Goal: Information Seeking & Learning: Learn about a topic

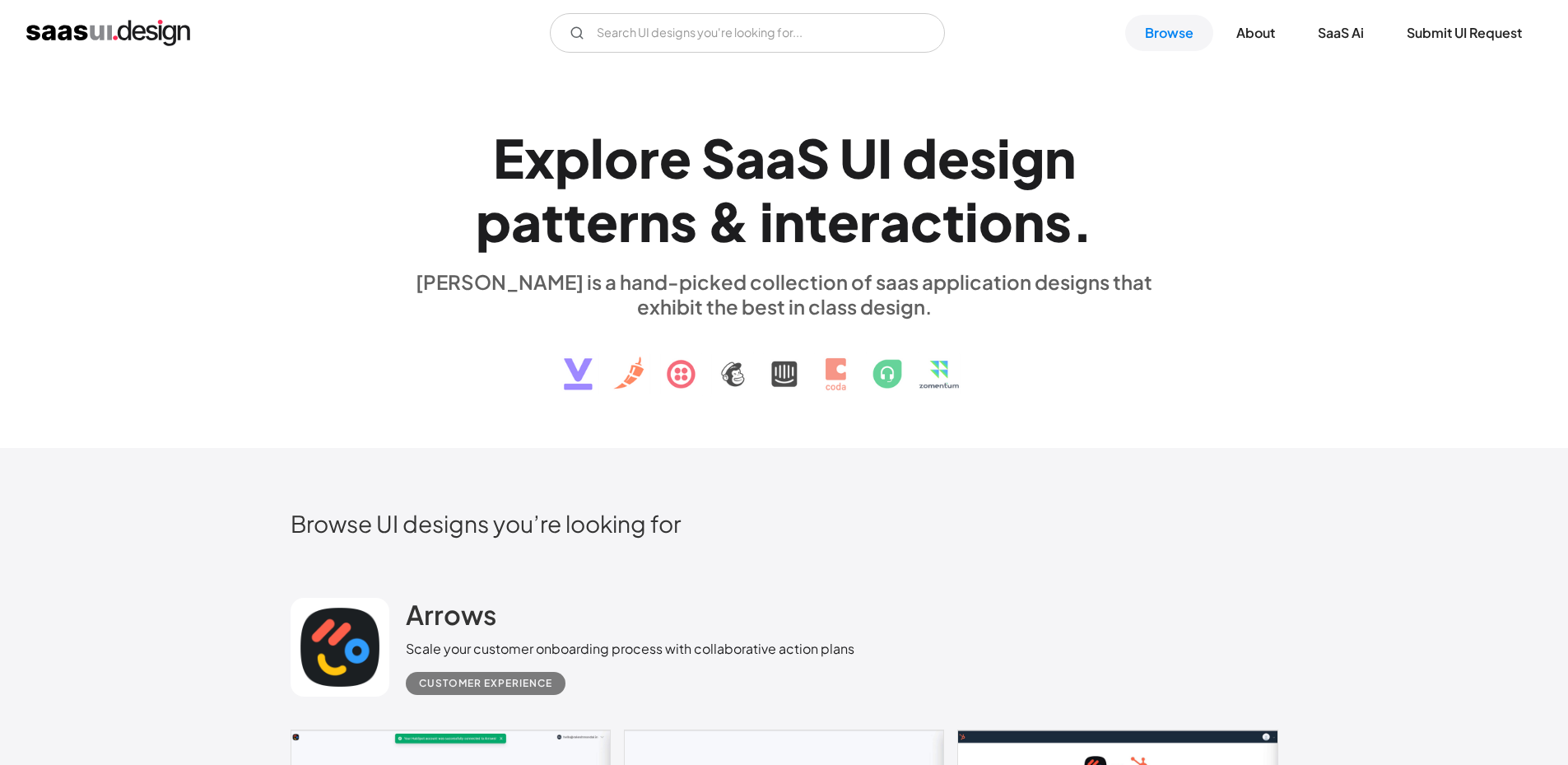
drag, startPoint x: 1421, startPoint y: 381, endPoint x: 1212, endPoint y: 27, distance: 411.1
click at [1156, 15] on link "Browse" at bounding box center [1168, 32] width 89 height 36
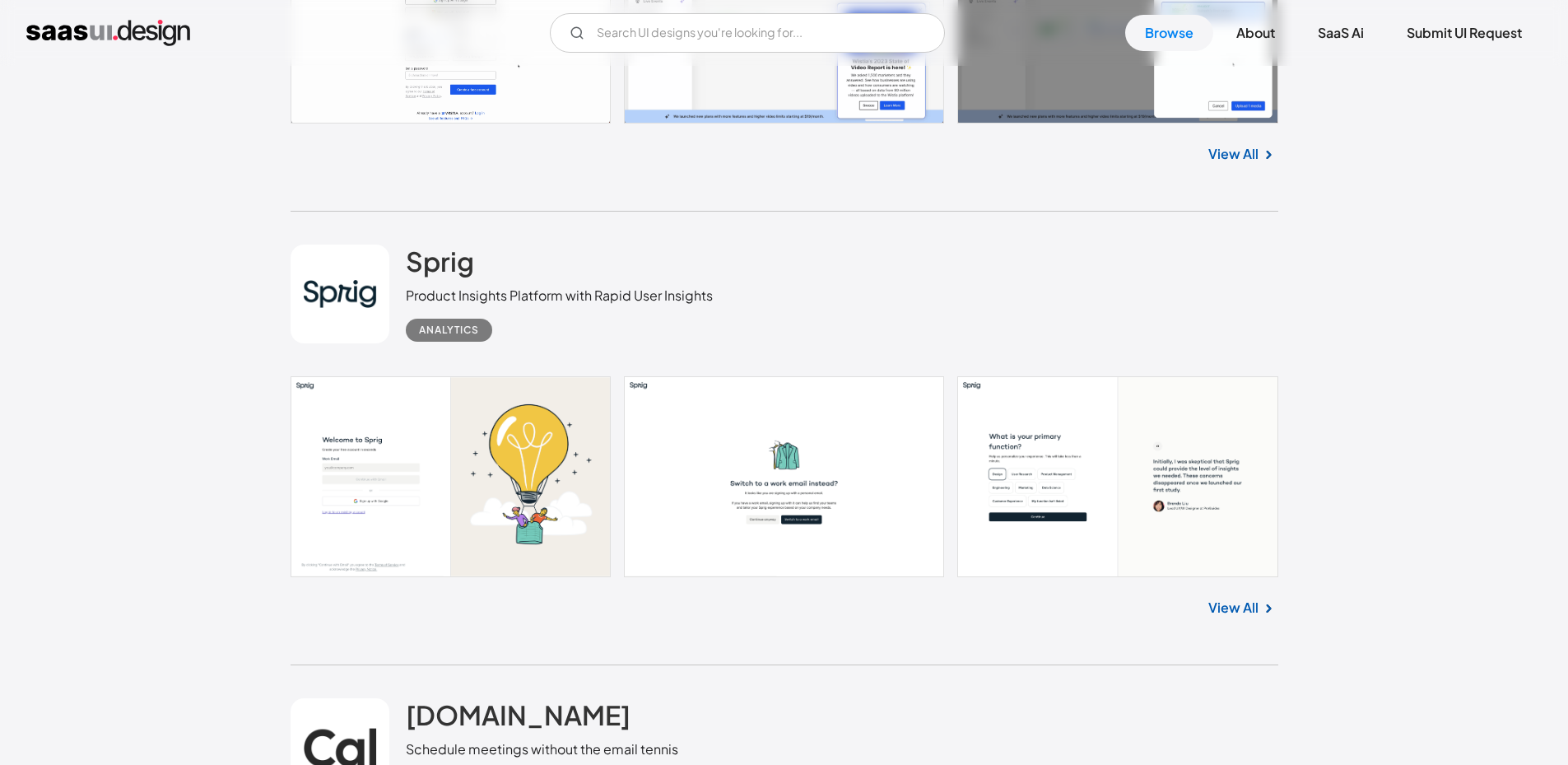
scroll to position [3786, 0]
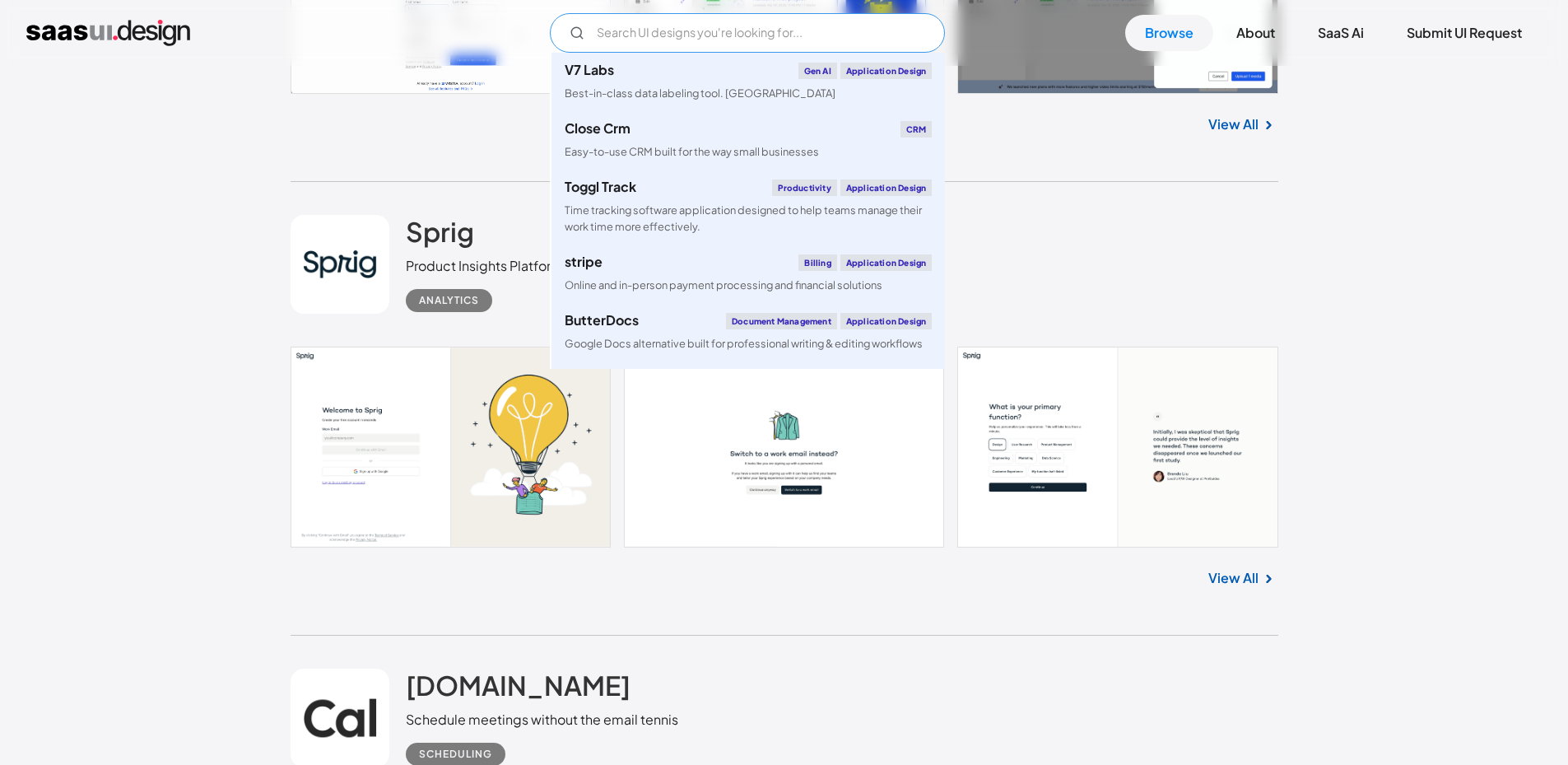
click at [724, 29] on input "Email Form" at bounding box center [747, 33] width 395 height 40
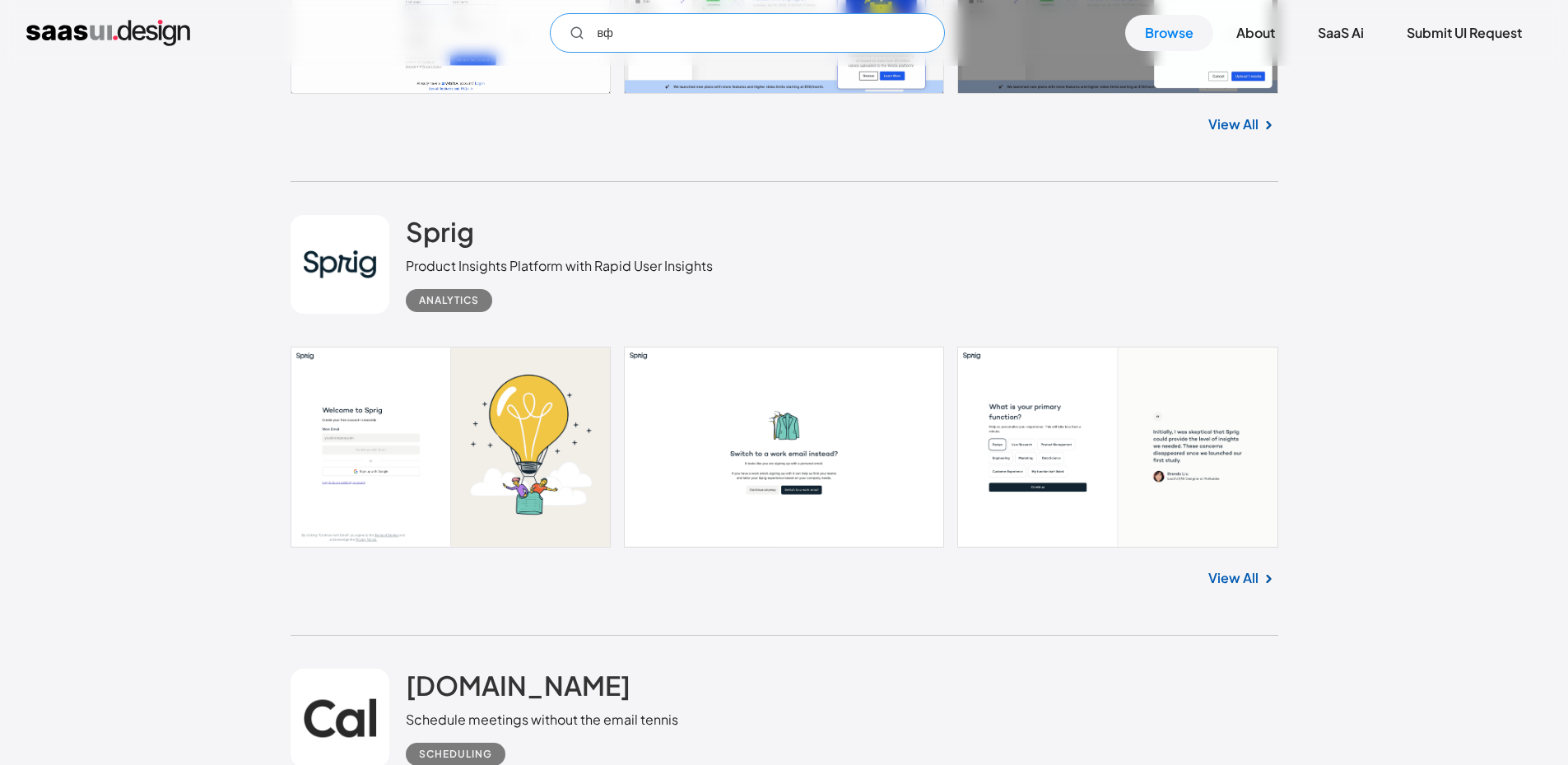
type input "в"
type input "dashbo"
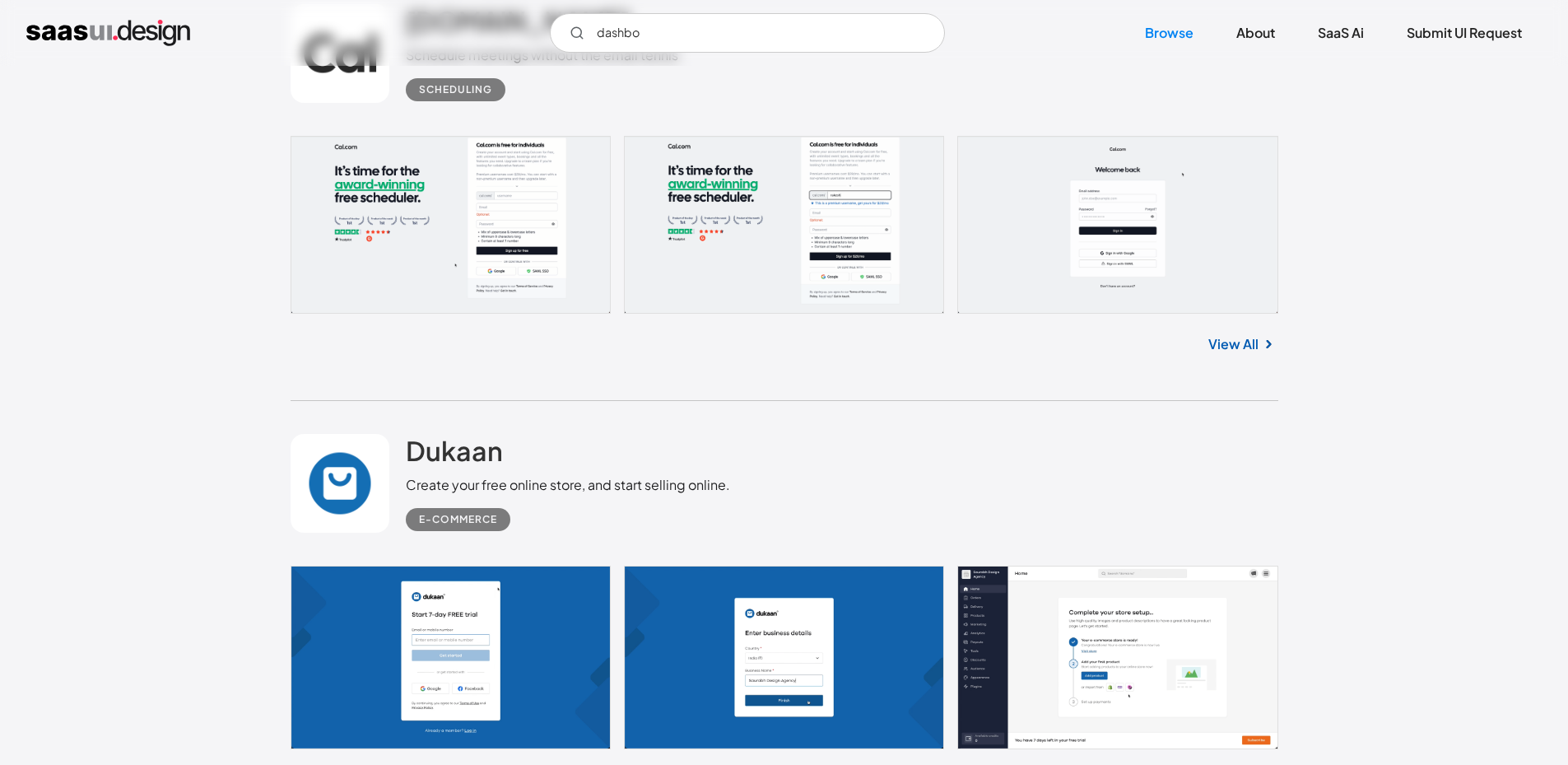
scroll to position [4775, 0]
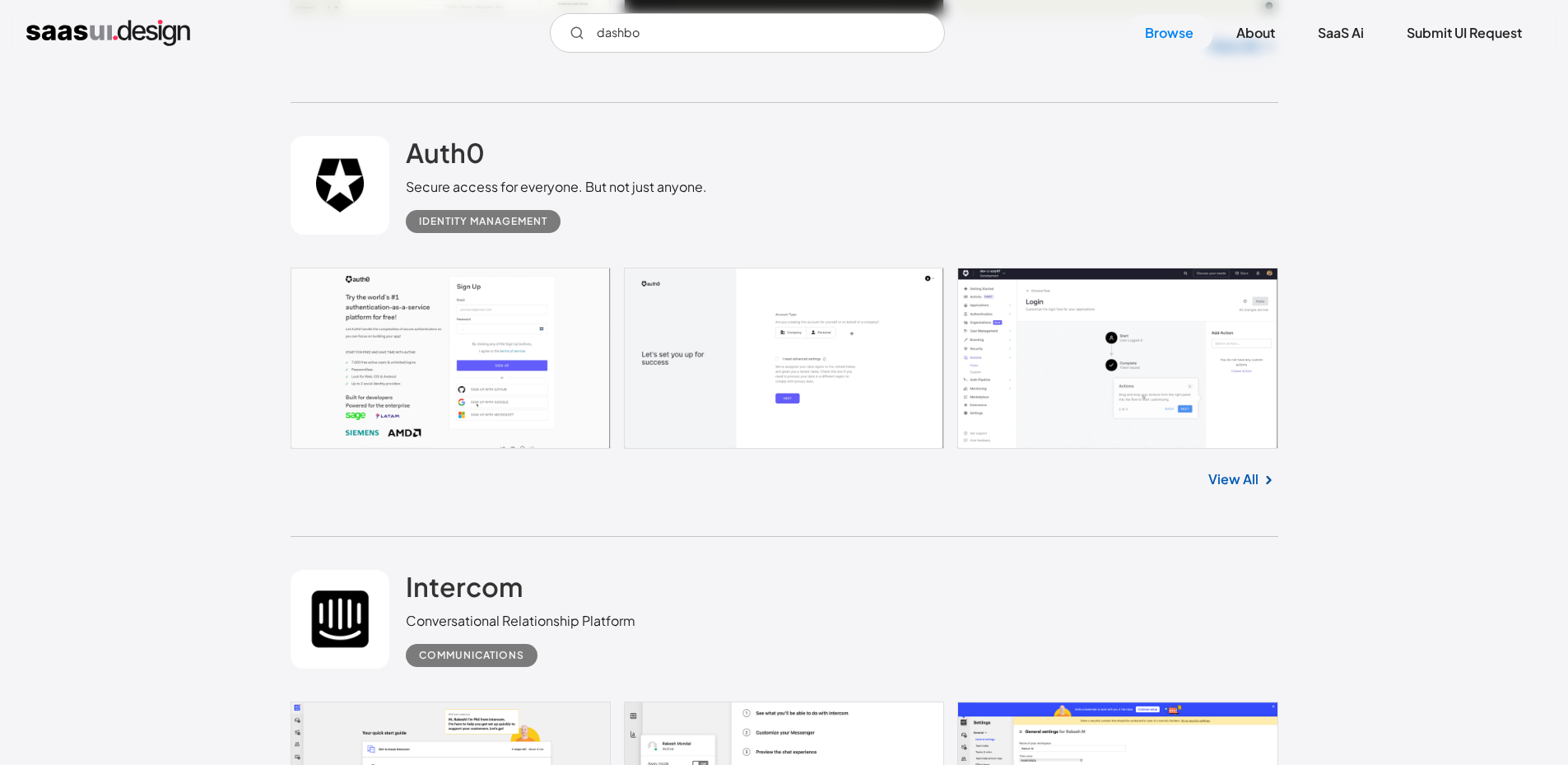
drag, startPoint x: 1375, startPoint y: 309, endPoint x: 1346, endPoint y: 484, distance: 177.4
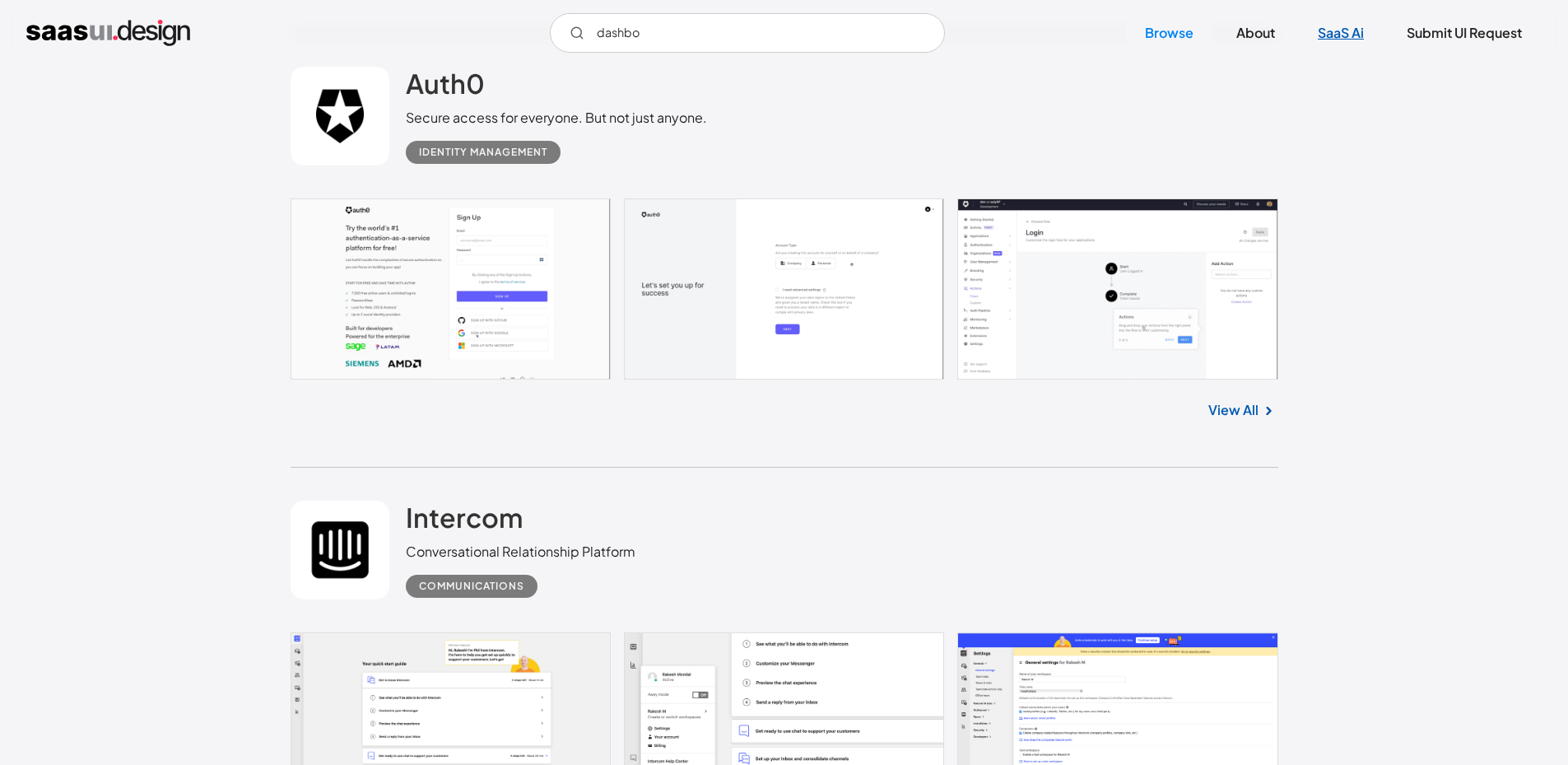
click at [1350, 35] on link "SaaS Ai" at bounding box center [1340, 32] width 86 height 36
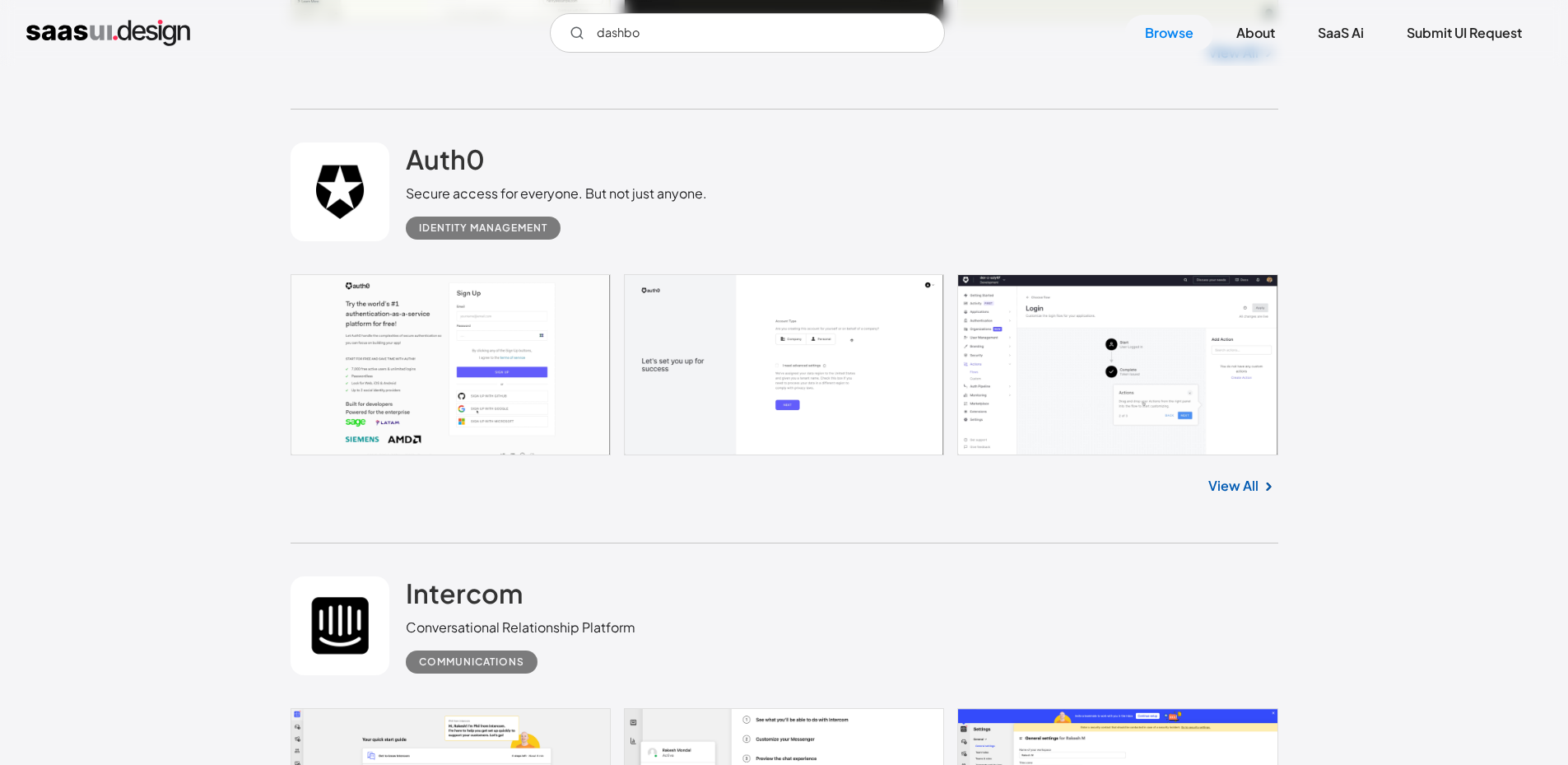
scroll to position [5966, 0]
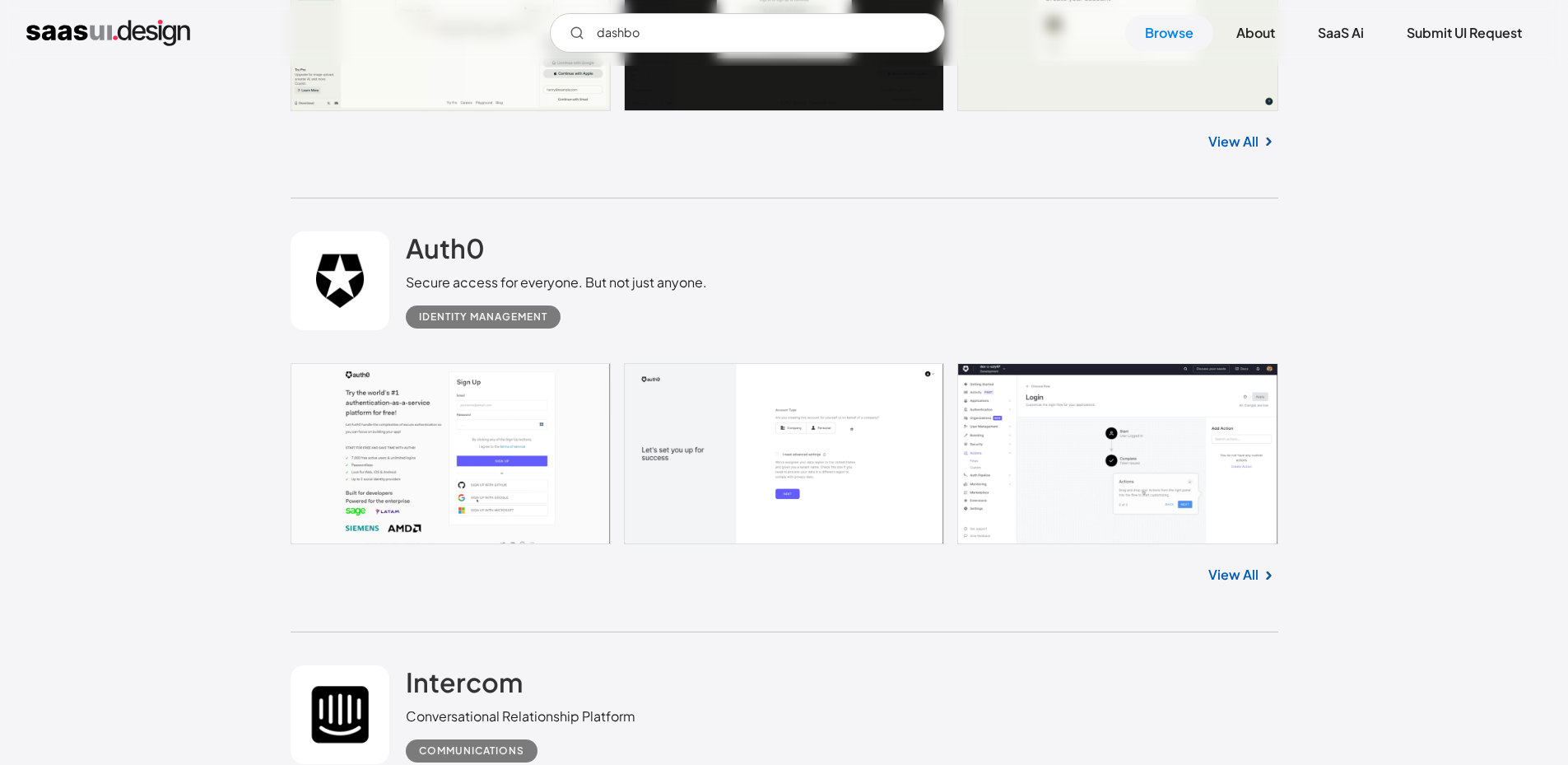
click at [1230, 146] on link "View All" at bounding box center [1233, 141] width 51 height 19
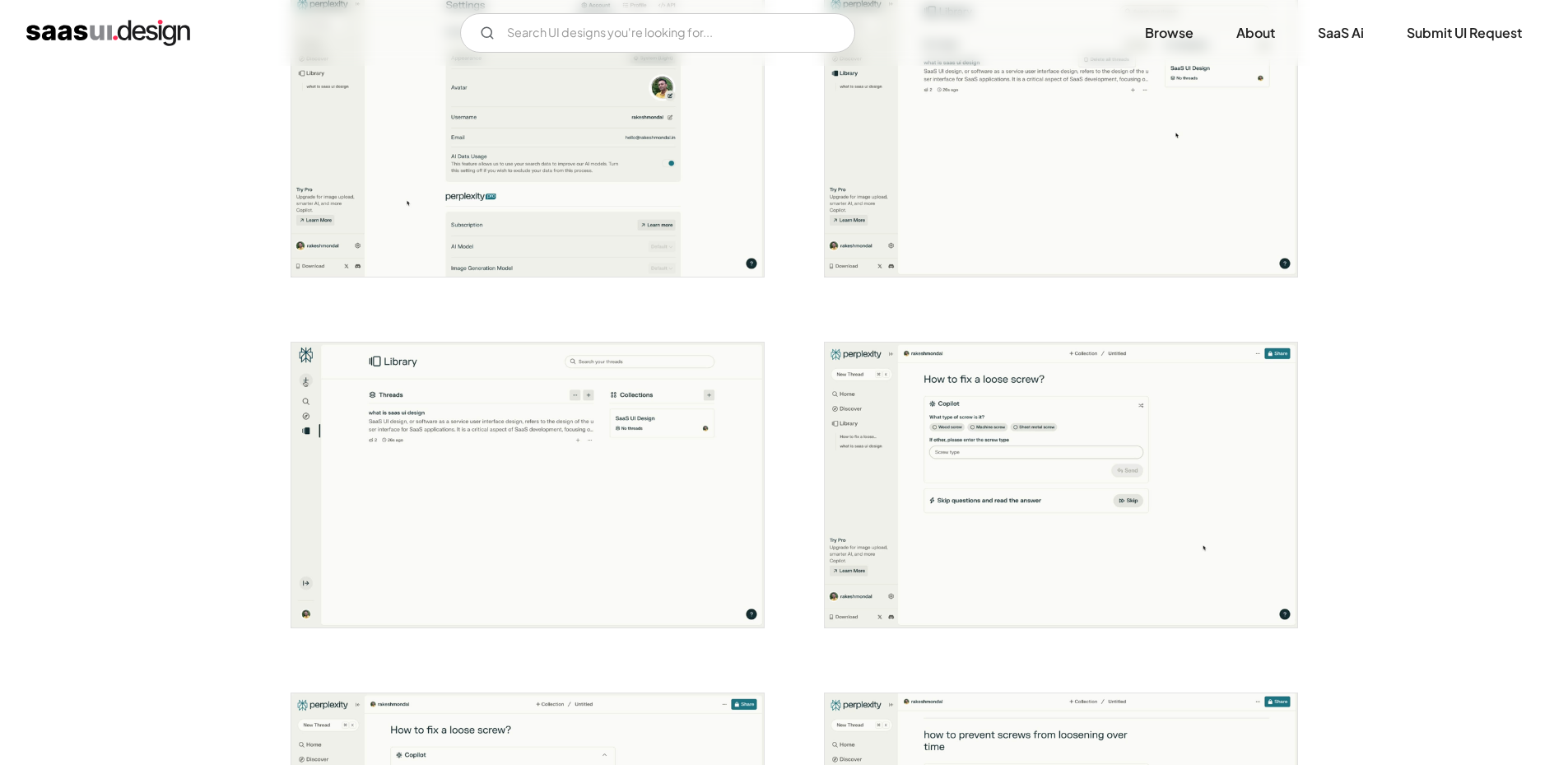
drag, startPoint x: 1378, startPoint y: 280, endPoint x: 1372, endPoint y: 503, distance: 223.1
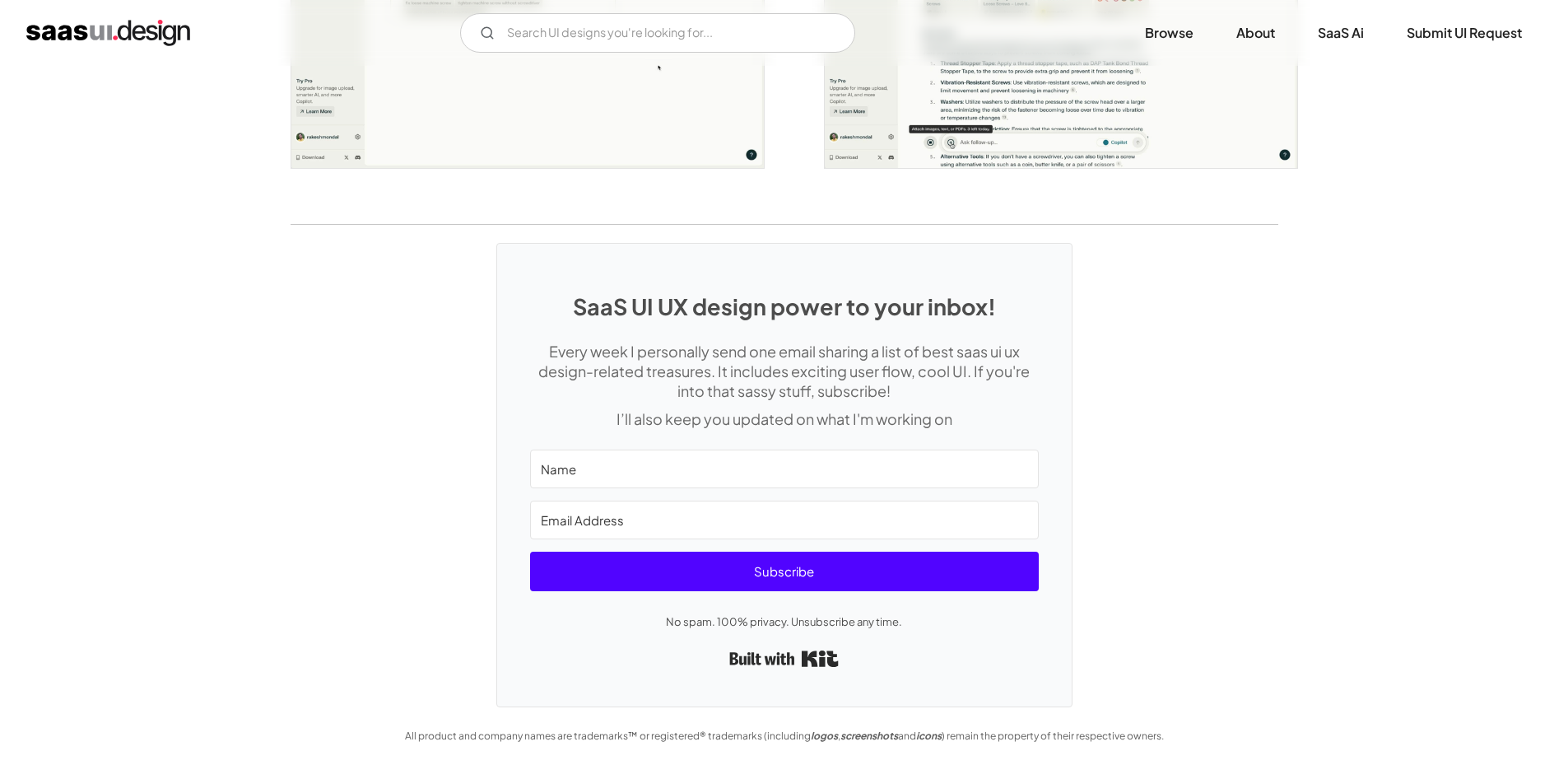
drag, startPoint x: 1384, startPoint y: 574, endPoint x: 1396, endPoint y: 583, distance: 15.0
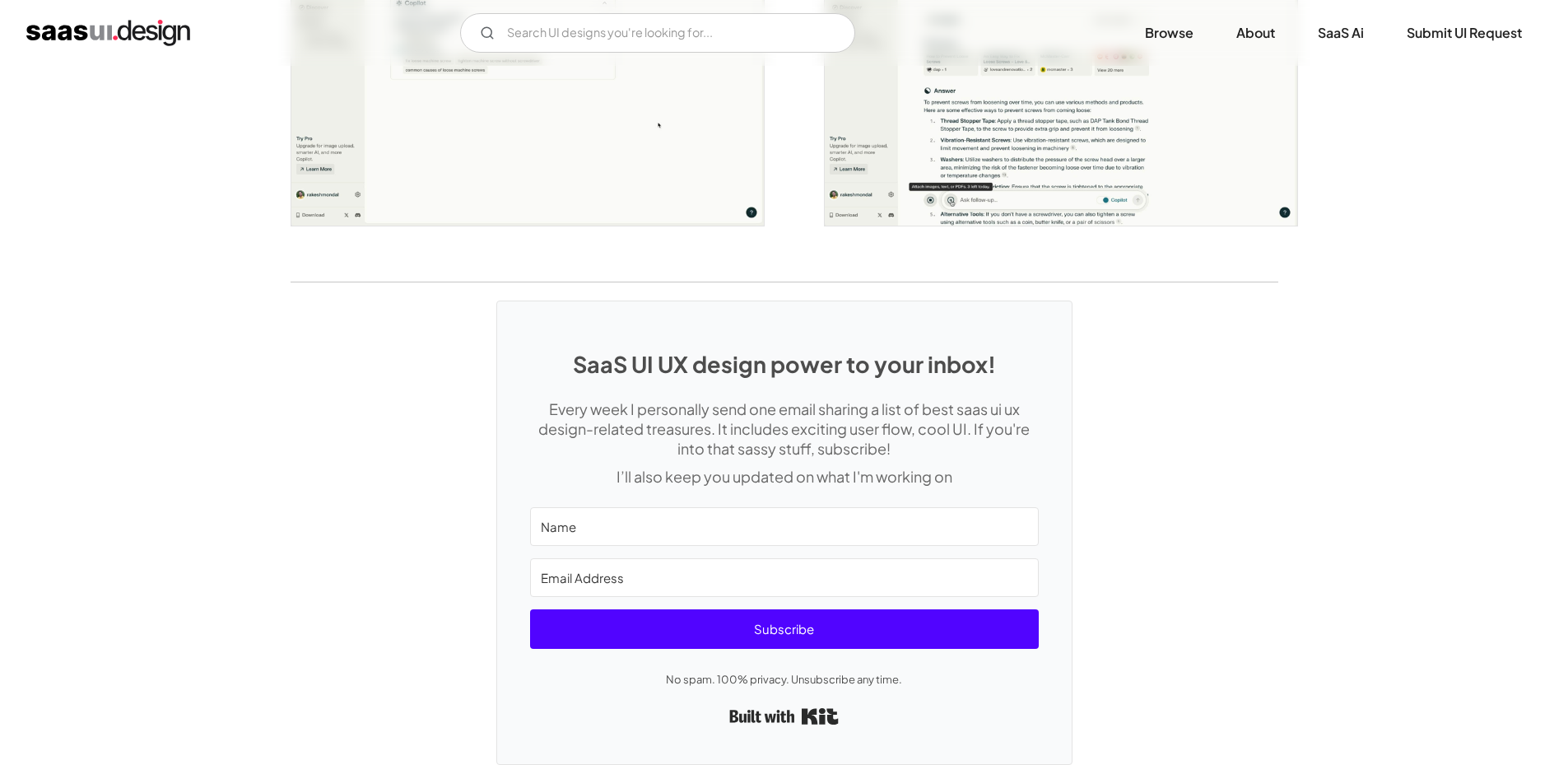
drag, startPoint x: 1387, startPoint y: 398, endPoint x: 1374, endPoint y: 377, distance: 24.7
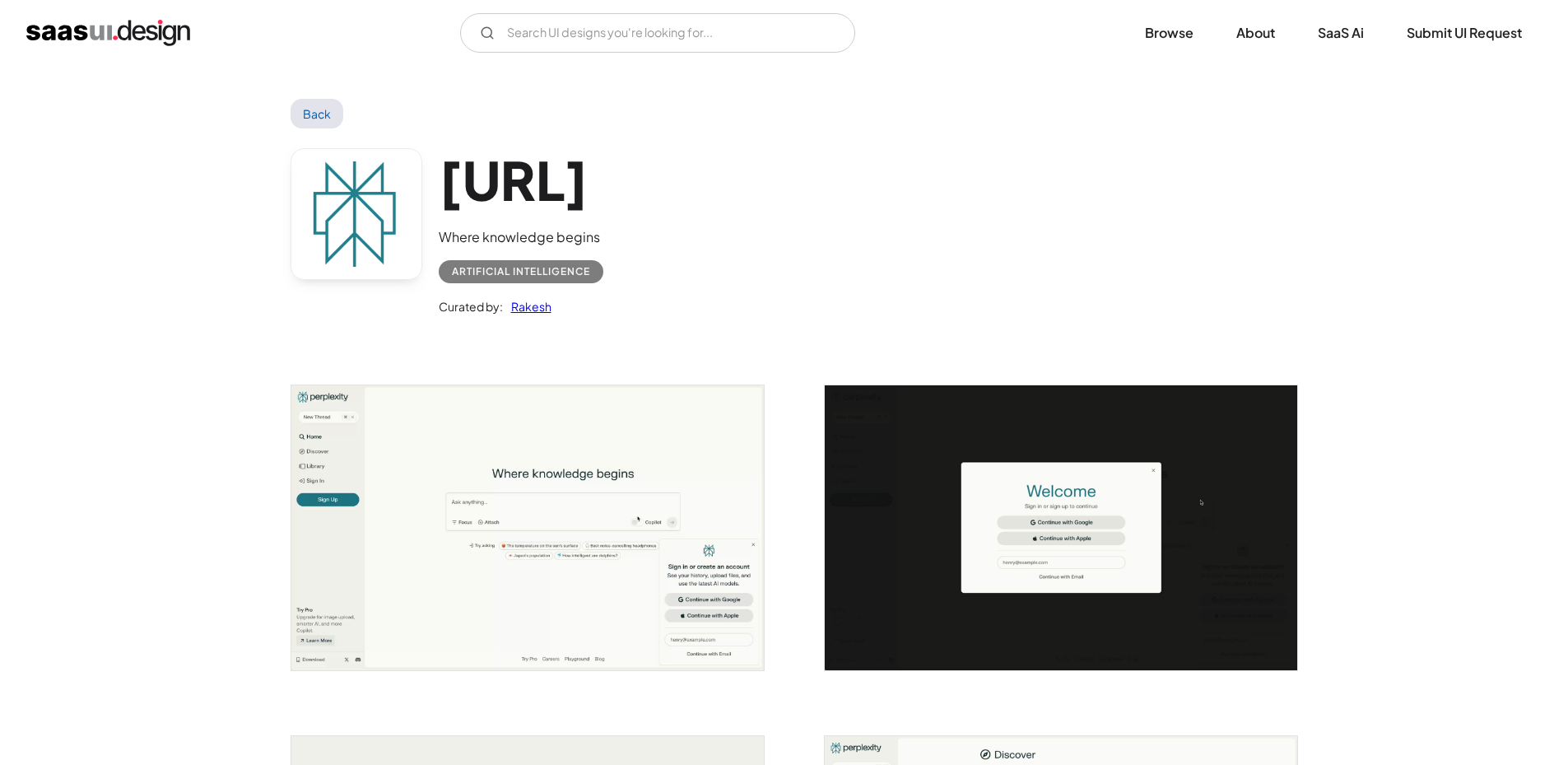
drag, startPoint x: 1401, startPoint y: 441, endPoint x: 1231, endPoint y: -35, distance: 505.4
